Goal: Find specific page/section

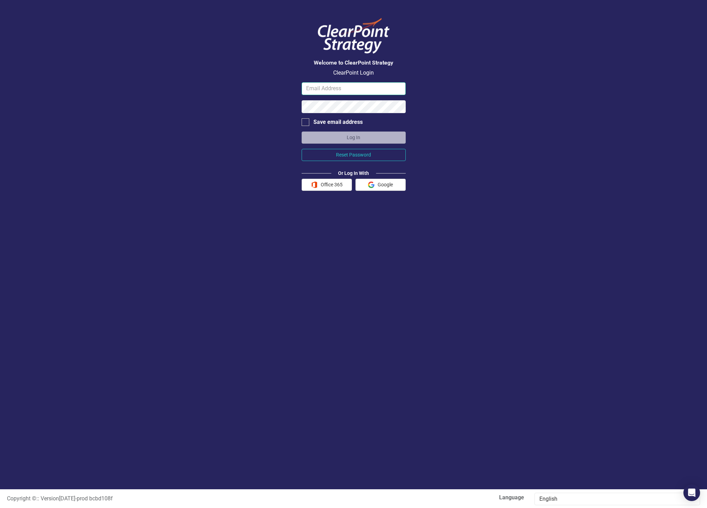
type input "[EMAIL_ADDRESS][DOMAIN_NAME]"
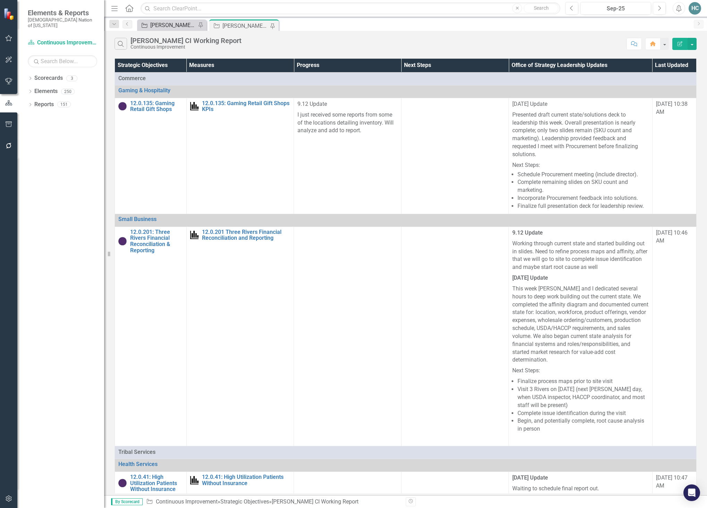
click at [179, 27] on div "[PERSON_NAME] CI Action Plans" at bounding box center [173, 25] width 46 height 9
